Goal: Transaction & Acquisition: Book appointment/travel/reservation

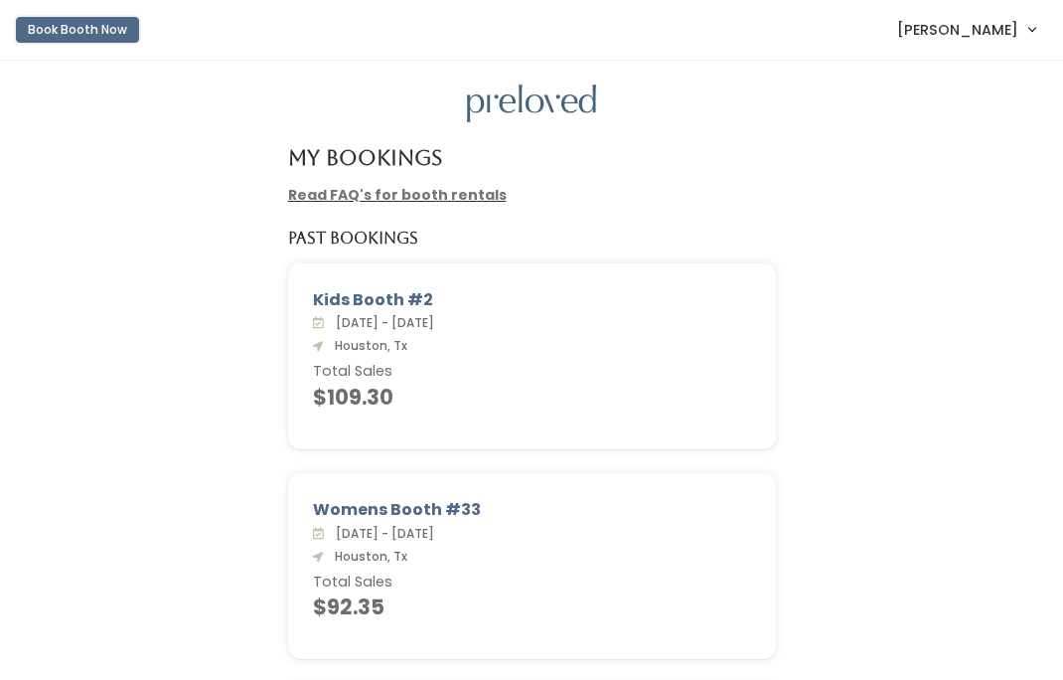
click at [116, 35] on button "Book Booth Now" at bounding box center [77, 30] width 123 height 26
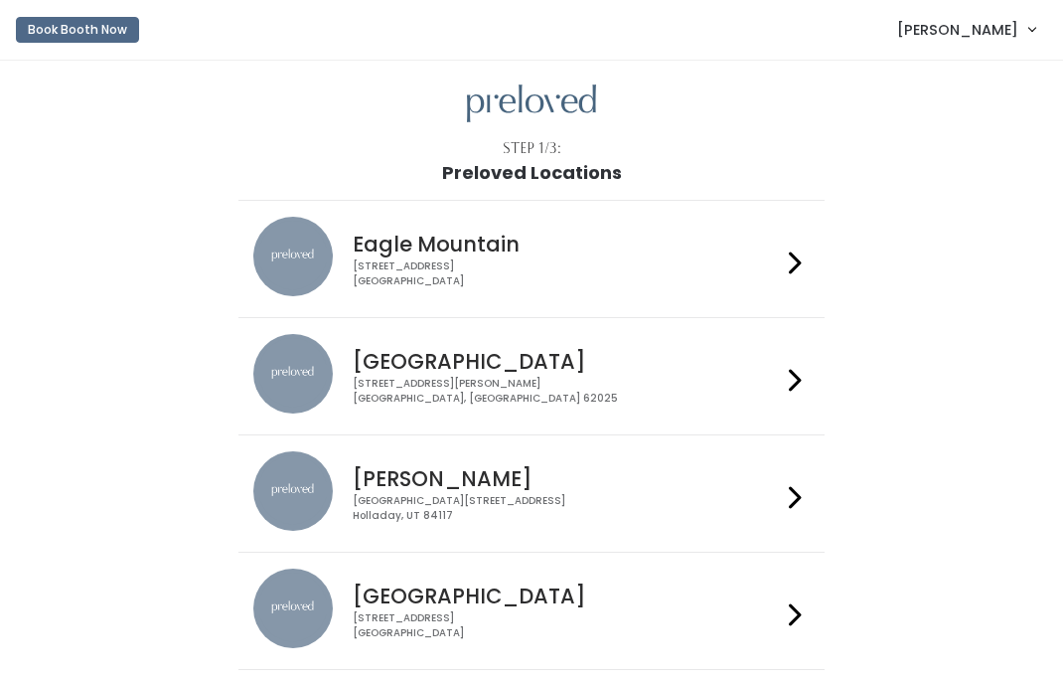
scroll to position [46, 0]
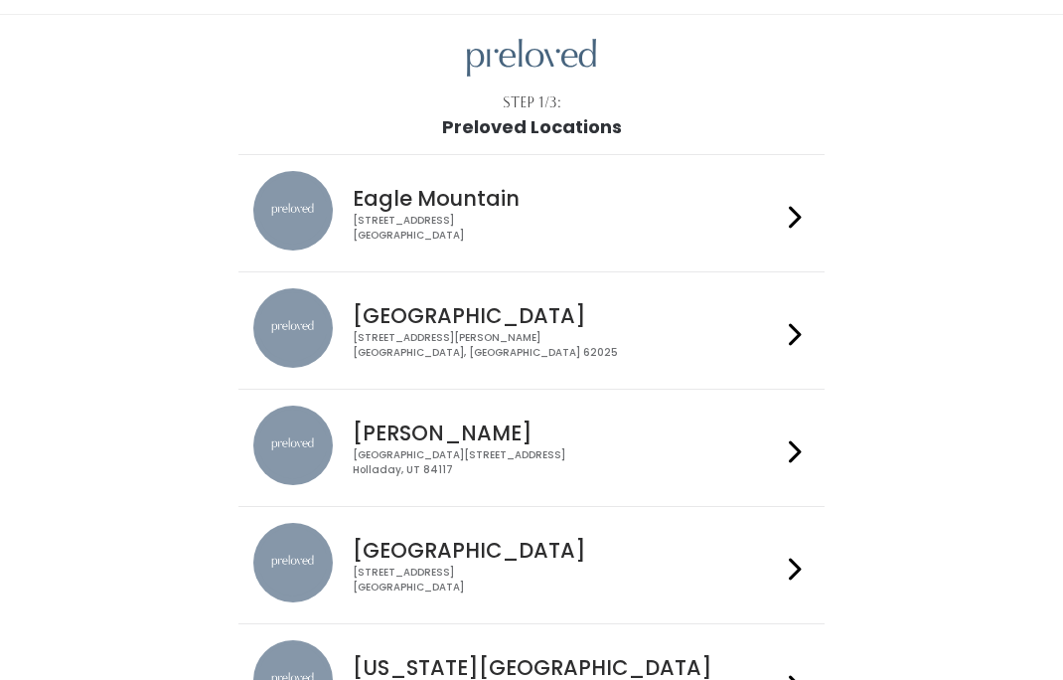
click at [419, 561] on h4 "[GEOGRAPHIC_DATA]" at bounding box center [566, 550] width 427 height 23
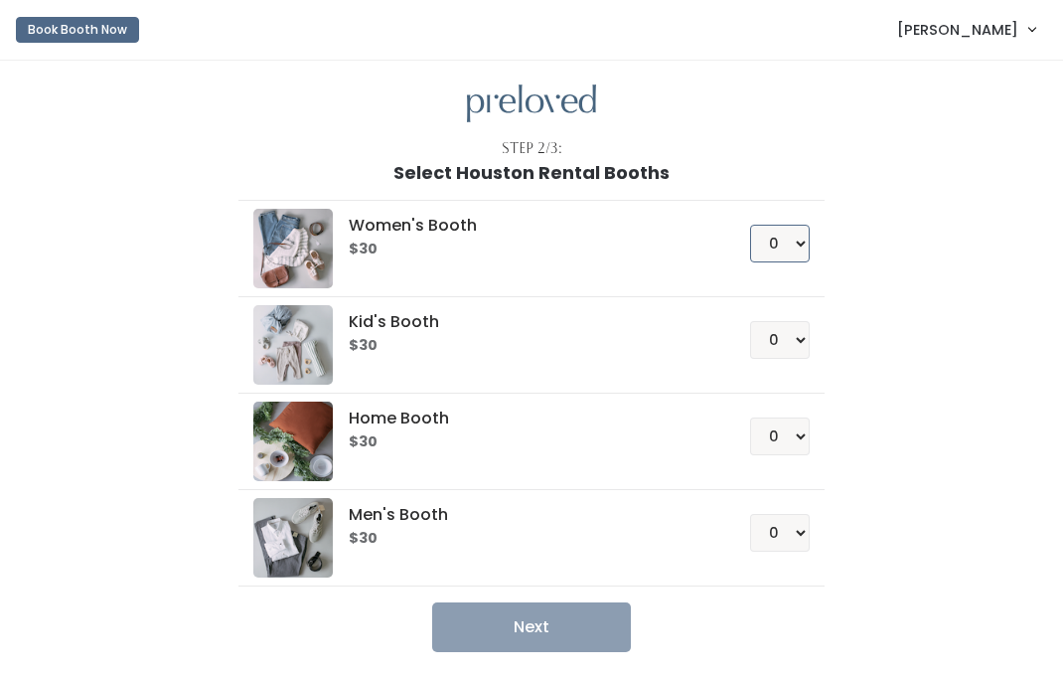
click at [771, 241] on select "0 1 2 3 4" at bounding box center [780, 244] width 60 height 38
click at [750, 225] on select "0 1 2 3 4" at bounding box center [780, 244] width 60 height 38
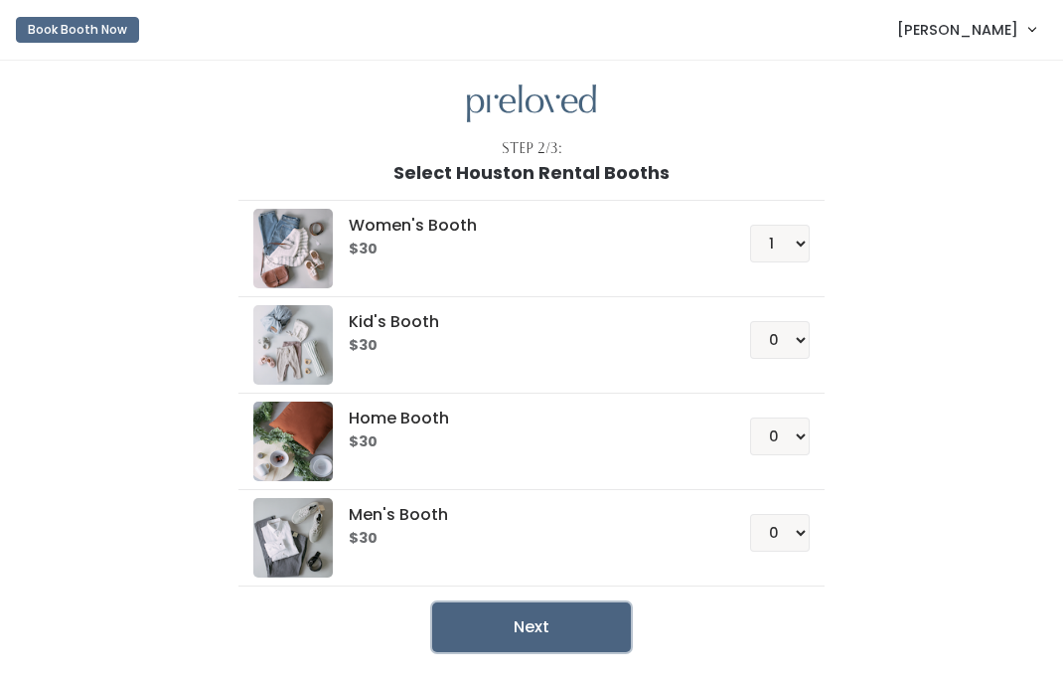
click at [541, 620] on button "Next" at bounding box center [531, 627] width 199 height 50
click at [776, 254] on select "0 1 2 3 4" at bounding box center [780, 244] width 60 height 38
select select "0"
click at [750, 225] on select "0 1 2 3 4" at bounding box center [780, 244] width 60 height 38
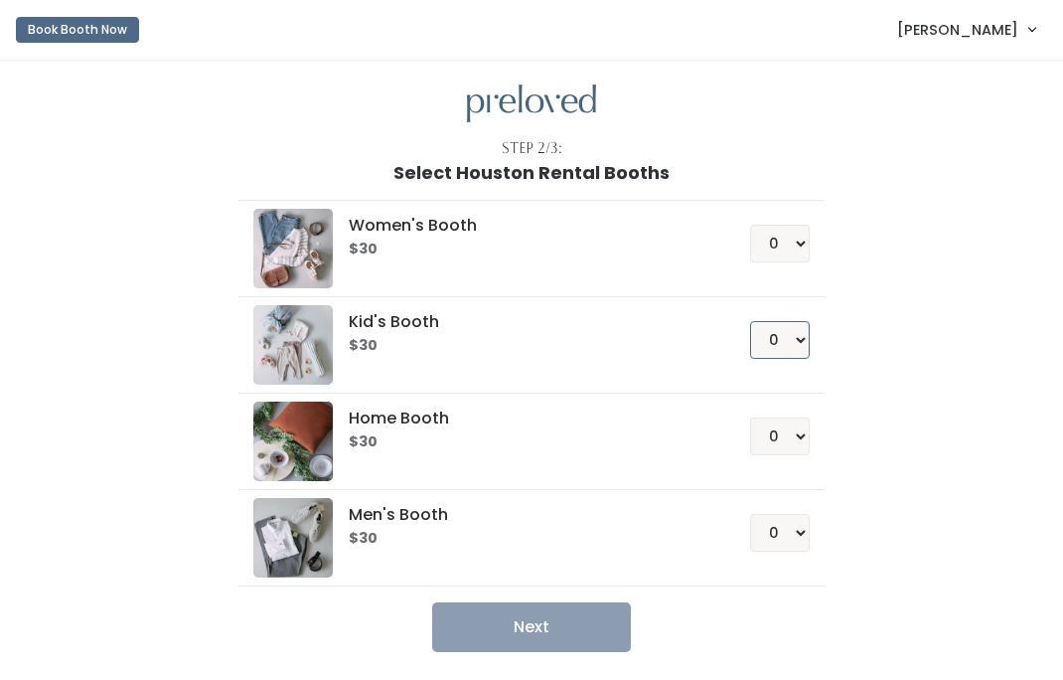
click at [785, 330] on select "0 1 2 3 4" at bounding box center [780, 340] width 60 height 38
select select "1"
click at [750, 321] on select "0 1 2 3 4" at bounding box center [780, 340] width 60 height 38
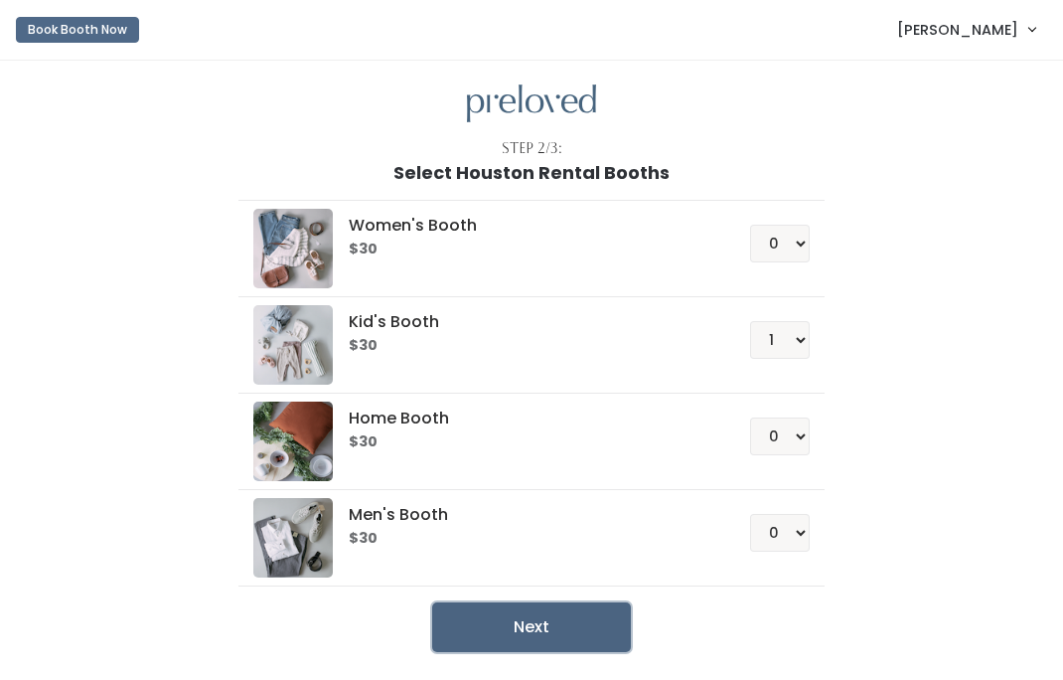
click at [562, 620] on button "Next" at bounding box center [531, 627] width 199 height 50
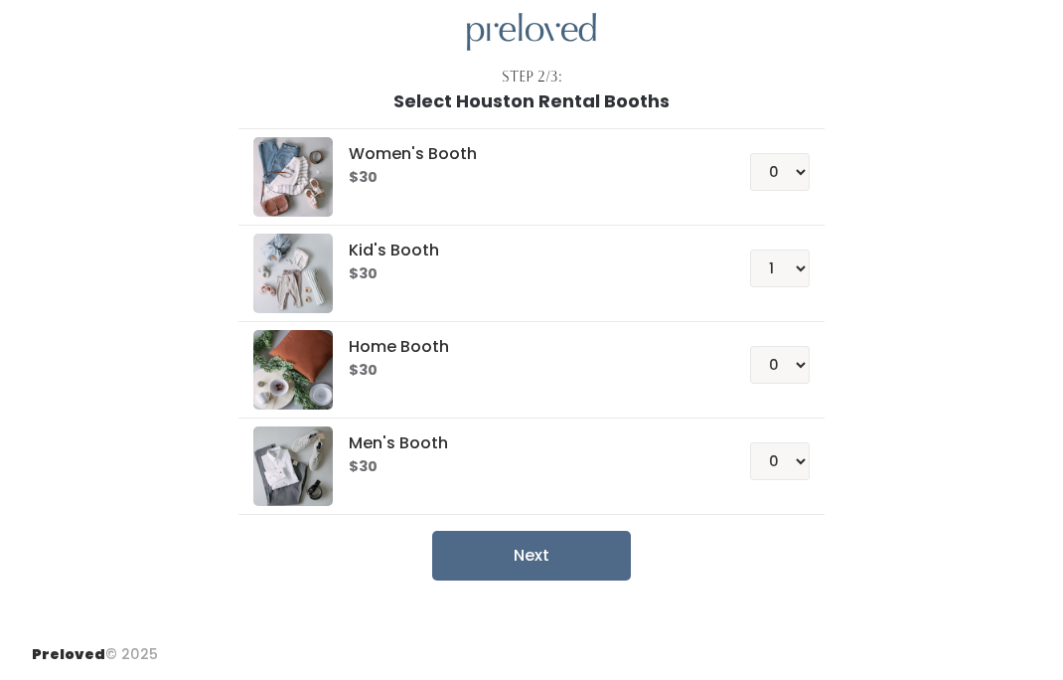
scroll to position [73, 0]
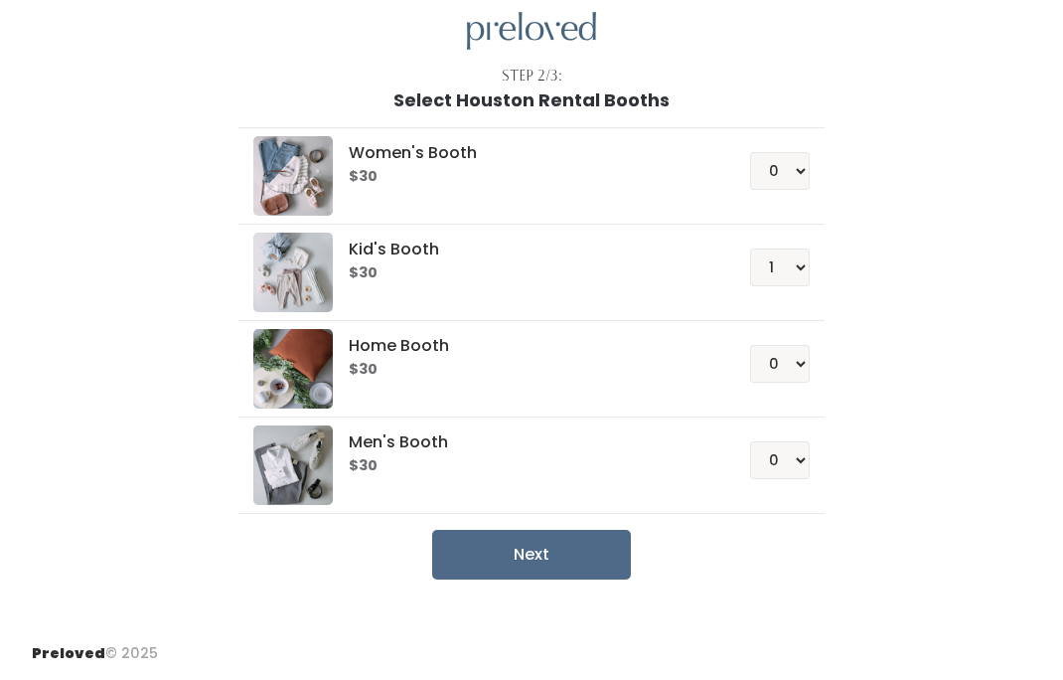
click at [314, 58] on div "Step 2/3: Select Houston Rental Booths Women's Booth $30 0 1 2 3 4 Kid's Booth …" at bounding box center [531, 307] width 1063 height 639
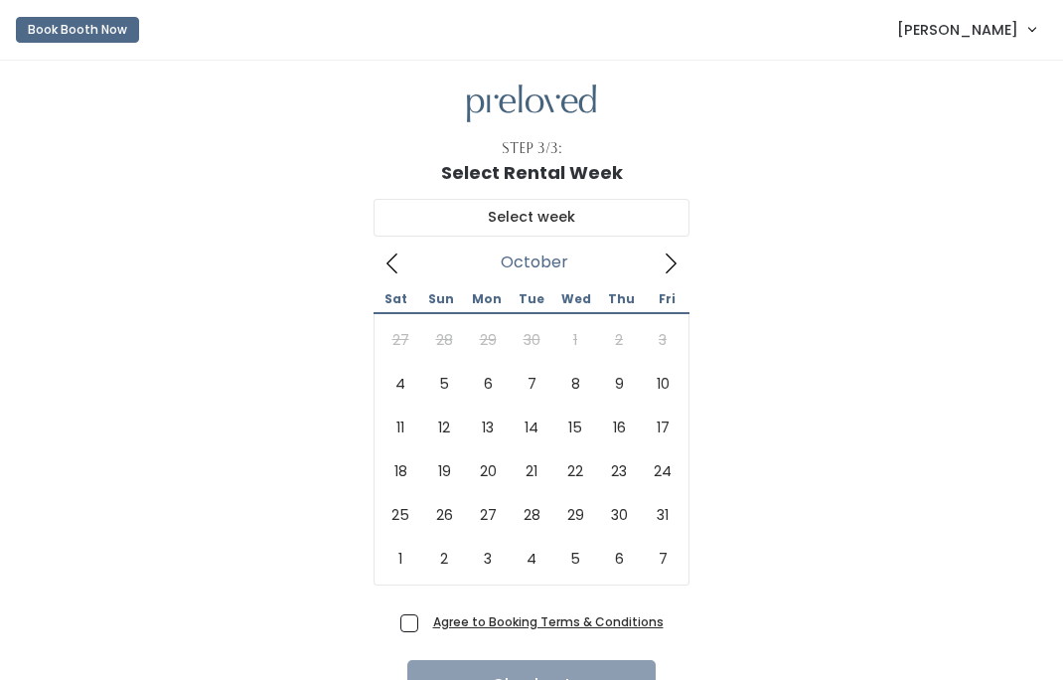
click at [665, 263] on icon at bounding box center [671, 263] width 22 height 22
click at [391, 274] on span at bounding box center [393, 262] width 38 height 32
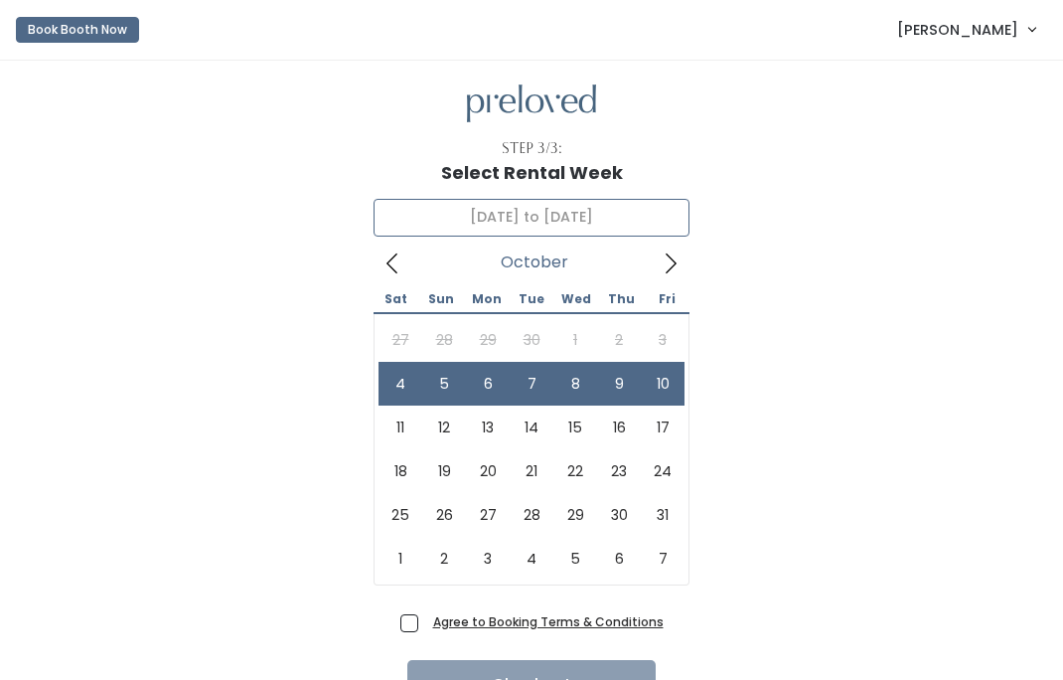
type input "October 4 to October 10"
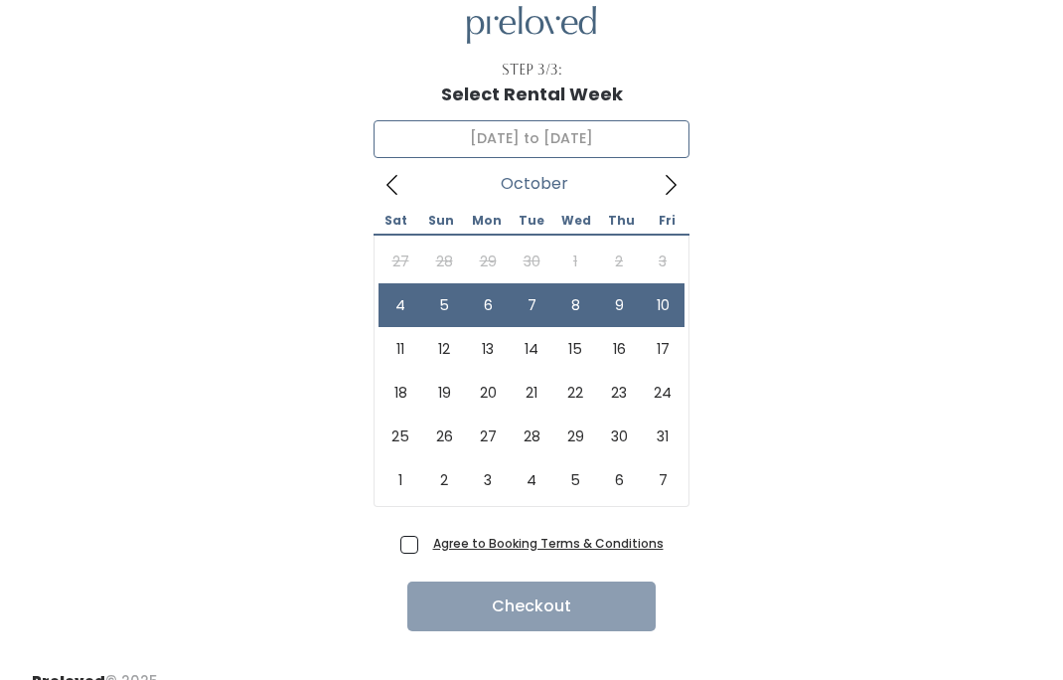
scroll to position [106, 0]
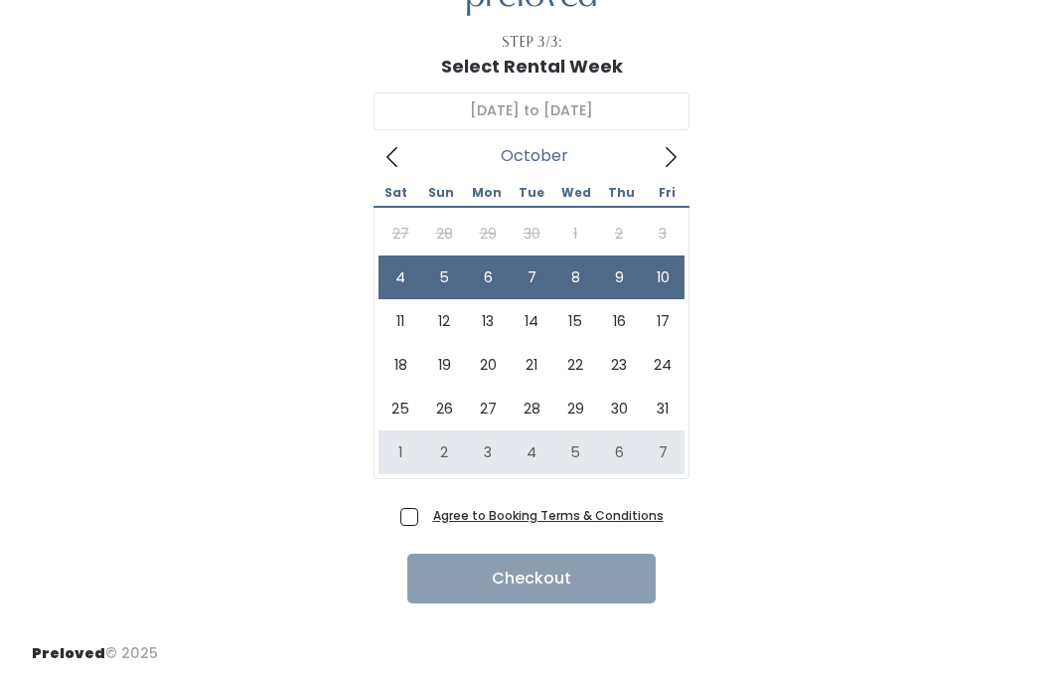
click at [425, 521] on span "Agree to Booking Terms & Conditions" at bounding box center [544, 515] width 238 height 20
click at [425, 518] on input "Agree to Booking Terms & Conditions" at bounding box center [431, 511] width 13 height 13
checkbox input "true"
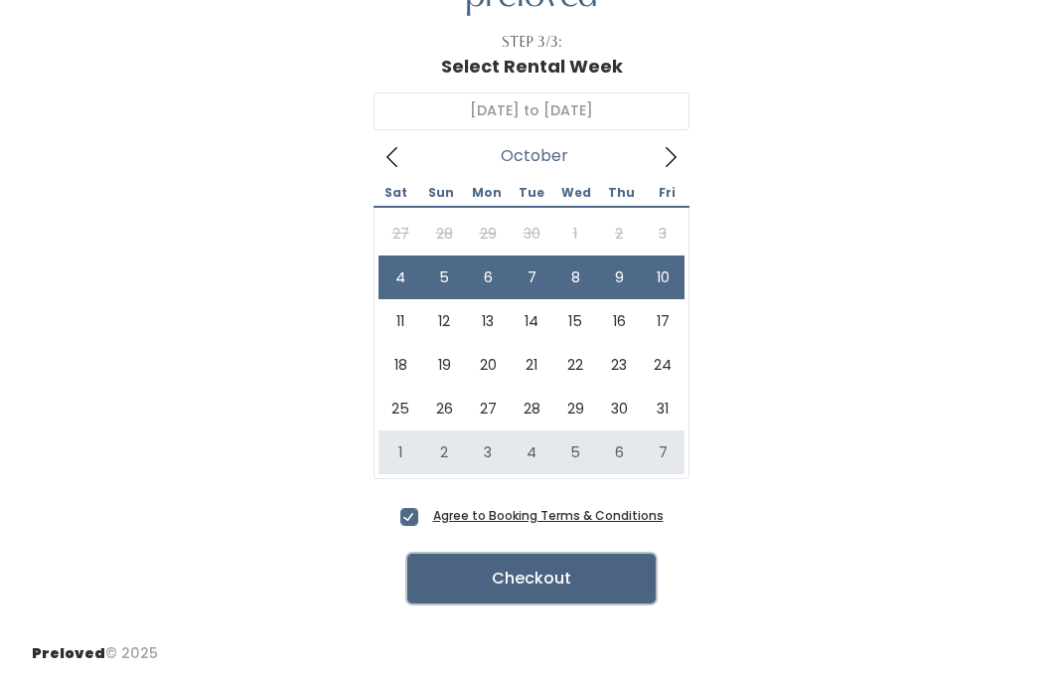
click at [470, 570] on button "Checkout" at bounding box center [531, 579] width 248 height 50
